Goal: Task Accomplishment & Management: Use online tool/utility

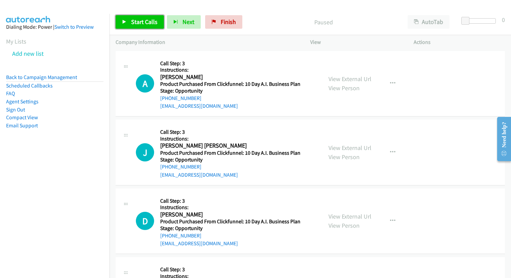
click at [143, 21] on span "Start Calls" at bounding box center [144, 22] width 26 height 8
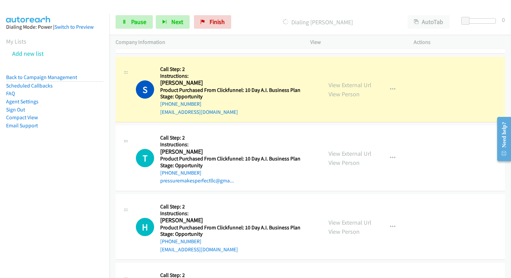
scroll to position [13448, 0]
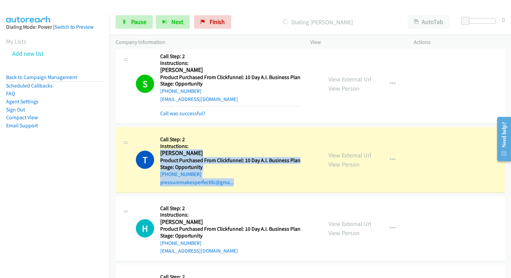
drag, startPoint x: 161, startPoint y: 154, endPoint x: 242, endPoint y: 187, distance: 87.8
click at [242, 187] on div "T Callback Scheduled Call Step: 2 Instructions: [PERSON_NAME] America/New_York …" at bounding box center [310, 160] width 389 height 66
copy div "Traymal [PERSON_NAME] America/New_York Product Purchased From Clickfunnel: 10 D…"
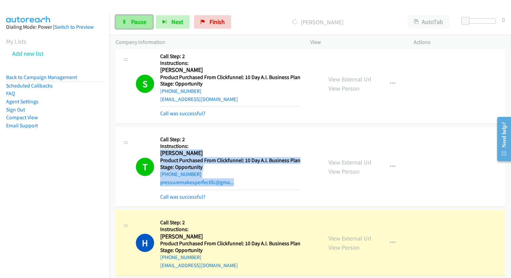
click at [140, 21] on span "Pause" at bounding box center [138, 22] width 15 height 8
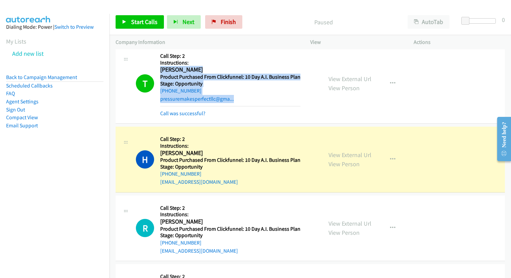
scroll to position [13536, 0]
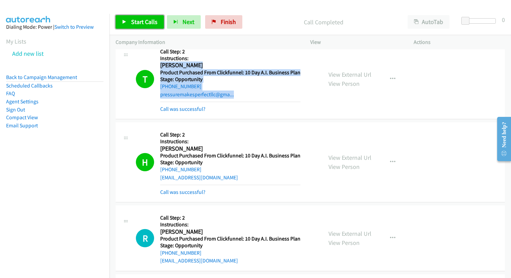
click at [127, 20] on link "Start Calls" at bounding box center [140, 22] width 48 height 14
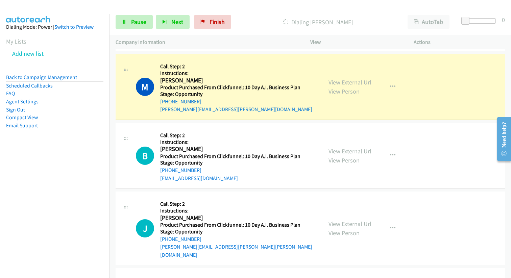
scroll to position [17721, 0]
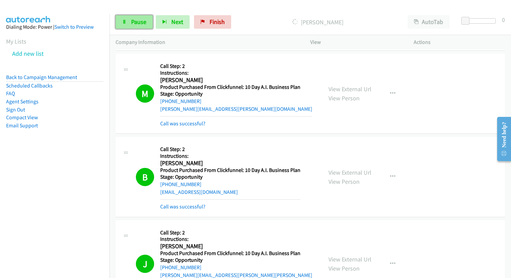
click at [135, 20] on span "Pause" at bounding box center [138, 22] width 15 height 8
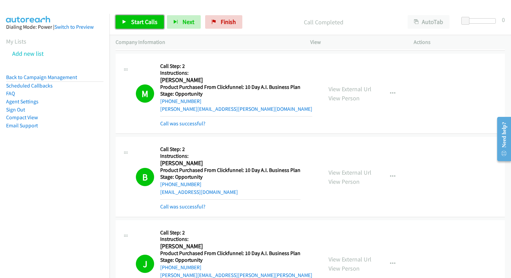
click at [149, 23] on span "Start Calls" at bounding box center [144, 22] width 26 height 8
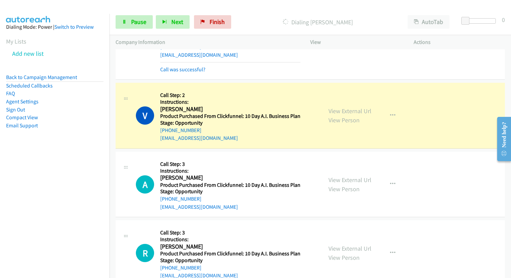
scroll to position [18369, 0]
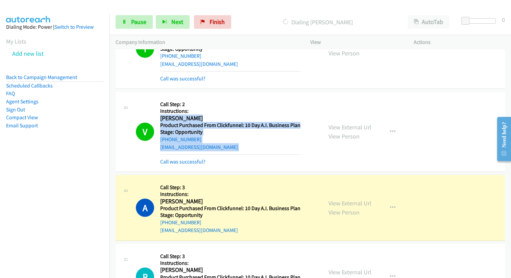
drag, startPoint x: 164, startPoint y: 102, endPoint x: 241, endPoint y: 137, distance: 84.5
click at [241, 137] on div "Callback Scheduled Call Step: 2 Instructions: [PERSON_NAME] America/New_York Pr…" at bounding box center [230, 132] width 140 height 68
copy div "[PERSON_NAME] America/New_York Product Purchased From Clickfunnel: 10 Day A.I. …"
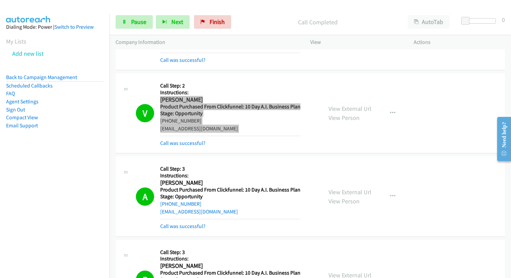
scroll to position [18398, 0]
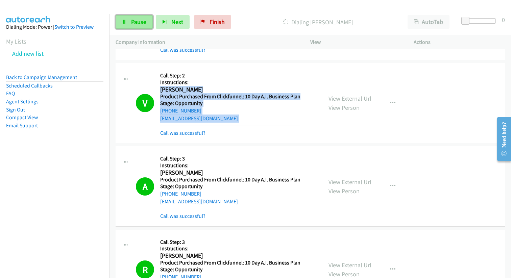
click at [135, 23] on span "Pause" at bounding box center [138, 22] width 15 height 8
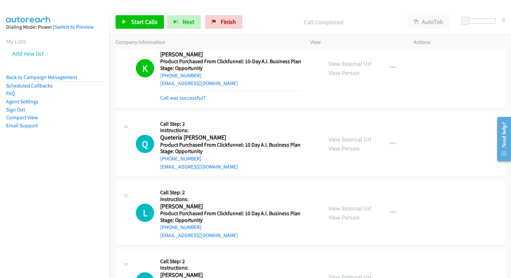
scroll to position [19451, 0]
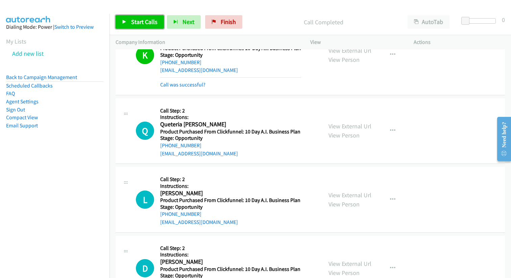
click at [147, 22] on span "Start Calls" at bounding box center [144, 22] width 26 height 8
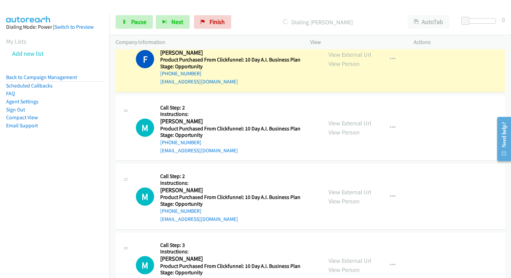
scroll to position [19859, 0]
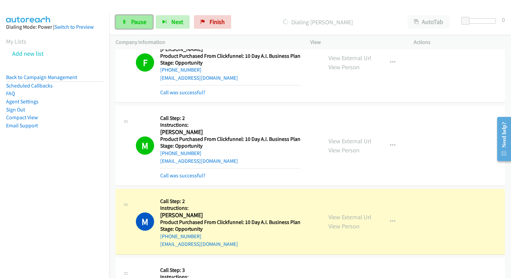
click at [133, 20] on span "Pause" at bounding box center [138, 22] width 15 height 8
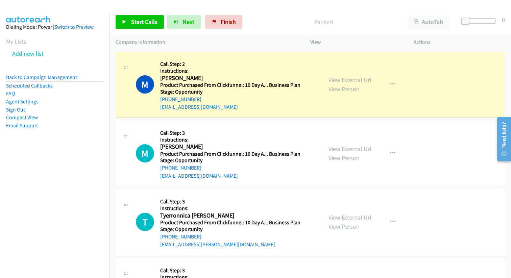
scroll to position [19997, 0]
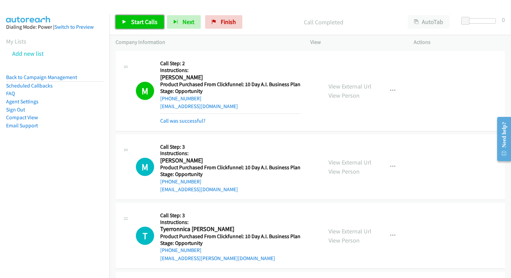
click at [136, 23] on span "Start Calls" at bounding box center [144, 22] width 26 height 8
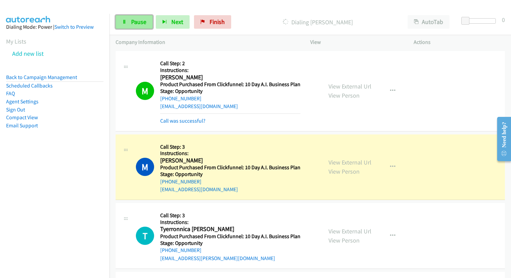
click at [132, 21] on span "Pause" at bounding box center [138, 22] width 15 height 8
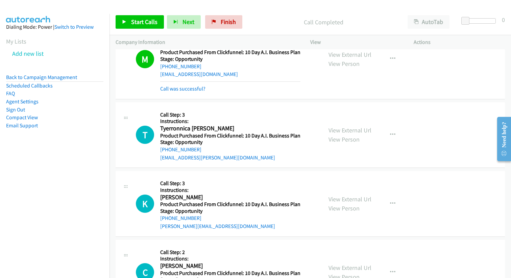
scroll to position [20115, 0]
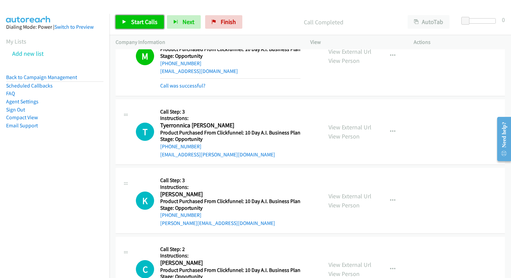
click at [154, 19] on span "Start Calls" at bounding box center [144, 22] width 26 height 8
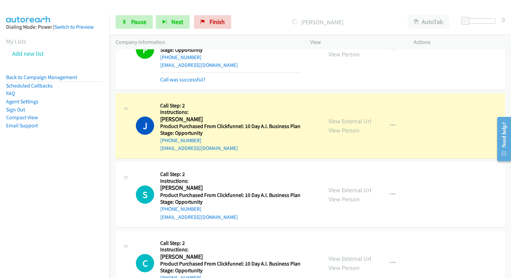
scroll to position [21798, 0]
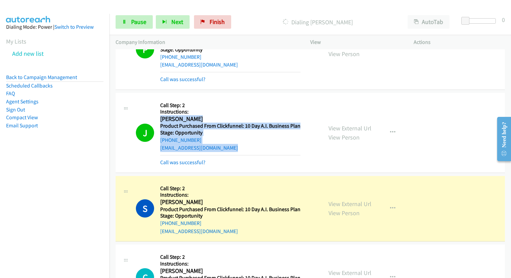
drag, startPoint x: 160, startPoint y: 102, endPoint x: 255, endPoint y: 133, distance: 99.9
click at [255, 133] on div "Callback Scheduled Call Step: 2 Instructions: [PERSON_NAME] America/[GEOGRAPHIC…" at bounding box center [230, 133] width 140 height 68
copy div "[PERSON_NAME] America/[GEOGRAPHIC_DATA] Product Purchased From Clickfunnel: 10 …"
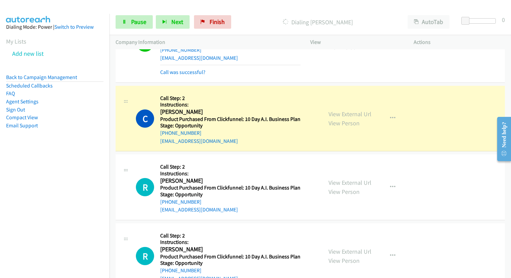
scroll to position [21973, 0]
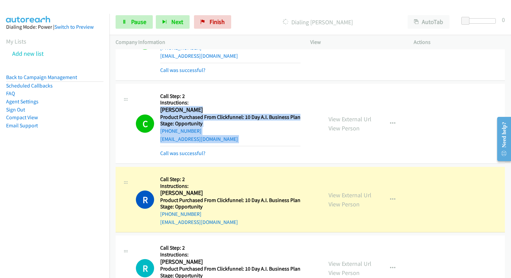
drag, startPoint x: 161, startPoint y: 95, endPoint x: 230, endPoint y: 127, distance: 76.5
click at [230, 127] on div "Callback Scheduled Call Step: 2 Instructions: [PERSON_NAME] America/New_York Pr…" at bounding box center [230, 124] width 140 height 68
copy div "[PERSON_NAME] America/New_York Product Purchased From Clickfunnel: 10 Day A.I. …"
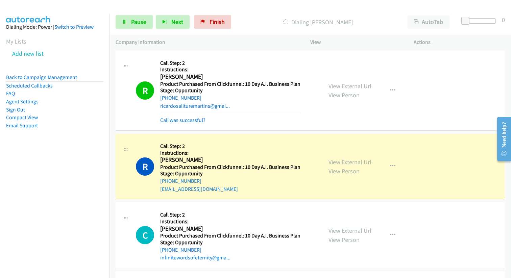
scroll to position [24179, 0]
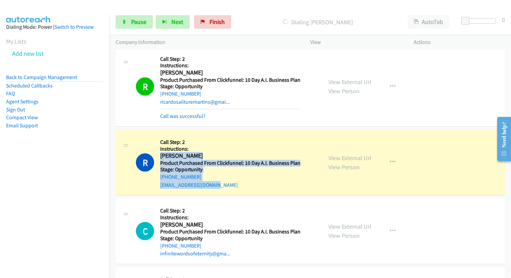
drag, startPoint x: 161, startPoint y: 141, endPoint x: 253, endPoint y: 173, distance: 97.9
click at [253, 173] on div "R Callback Scheduled Call Step: 2 Instructions: [PERSON_NAME] America/Los_Angel…" at bounding box center [310, 163] width 389 height 66
copy div "[PERSON_NAME] America/Los_Angeles Product Purchased From Clickfunnel: 10 Day A.…"
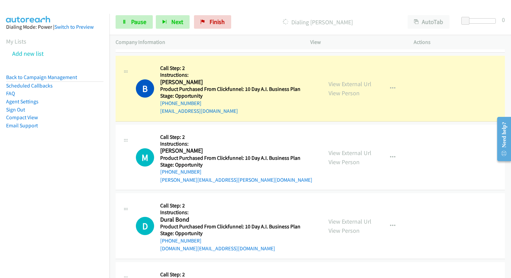
scroll to position [24670, 0]
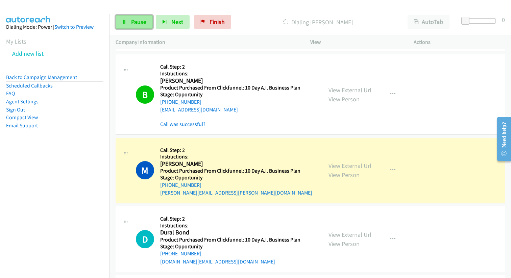
click at [137, 23] on span "Pause" at bounding box center [138, 22] width 15 height 8
